Goal: Task Accomplishment & Management: Complete application form

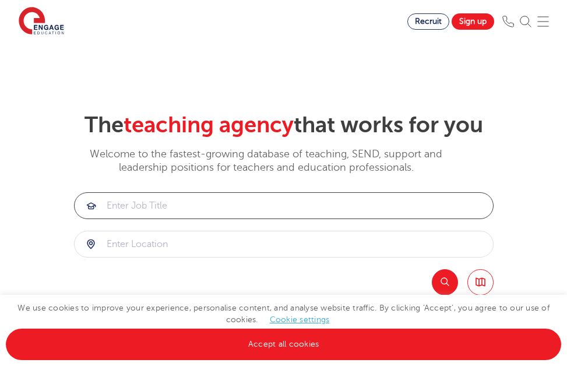
click at [187, 219] on input "search" at bounding box center [284, 206] width 419 height 26
click at [542, 21] on img at bounding box center [543, 22] width 12 height 12
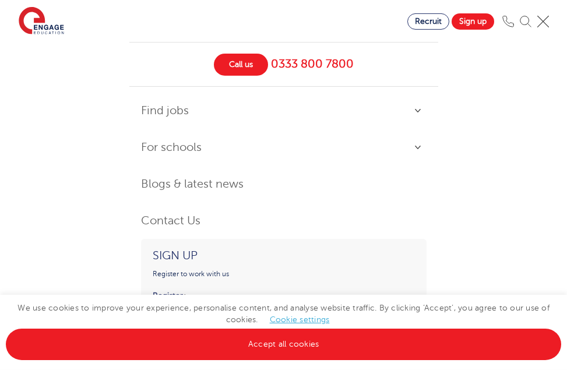
scroll to position [357, 0]
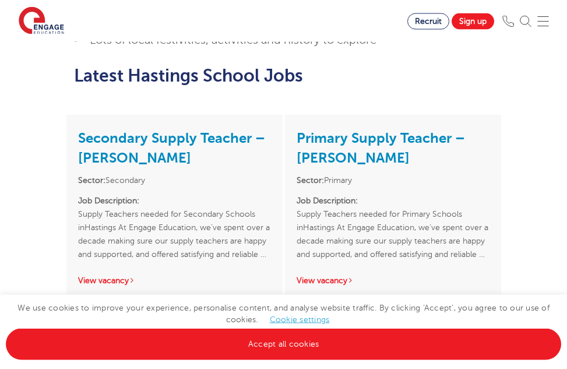
scroll to position [951, 0]
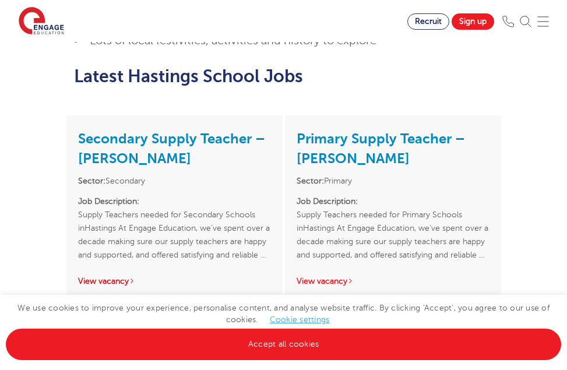
click at [109, 277] on link "View vacancy" at bounding box center [106, 281] width 57 height 9
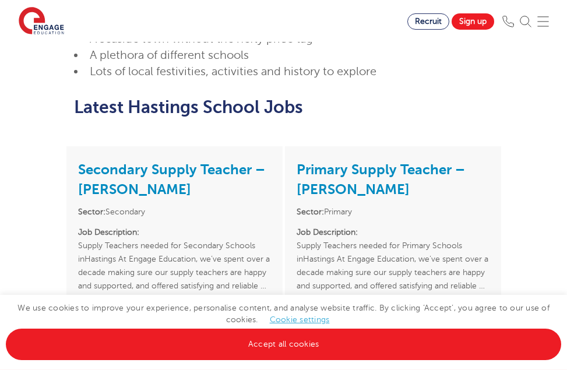
scroll to position [892, 0]
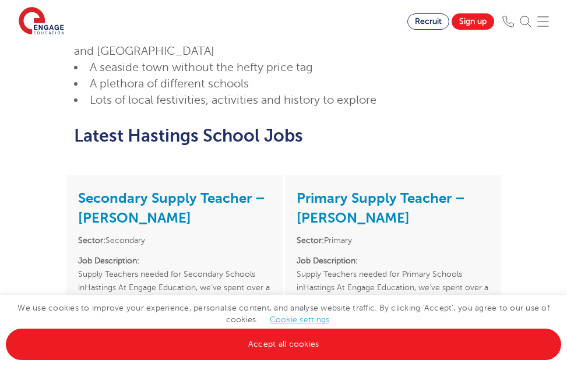
click at [323, 336] on link "View vacancy" at bounding box center [325, 340] width 57 height 9
